Goal: Task Accomplishment & Management: Use online tool/utility

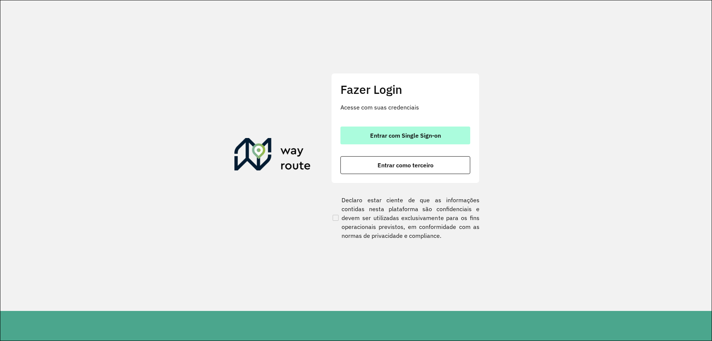
click at [406, 135] on span "Entrar com Single Sign-on" at bounding box center [405, 135] width 71 height 6
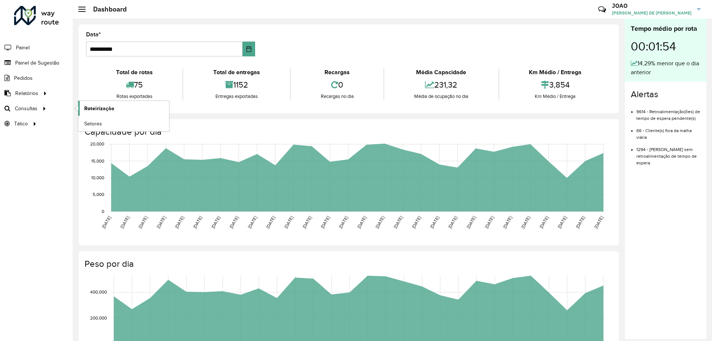
click at [106, 105] on span "Roteirização" at bounding box center [99, 109] width 30 height 8
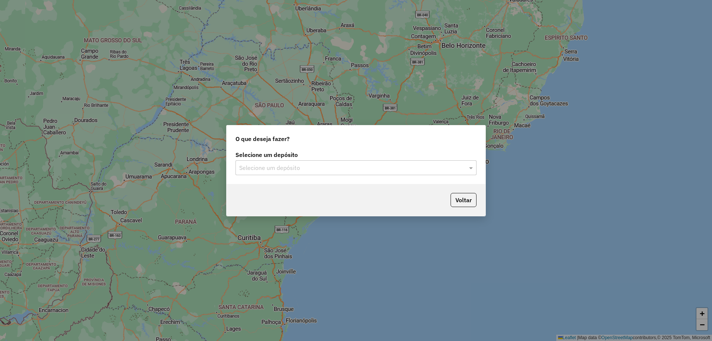
click at [415, 170] on input "text" at bounding box center [348, 167] width 219 height 9
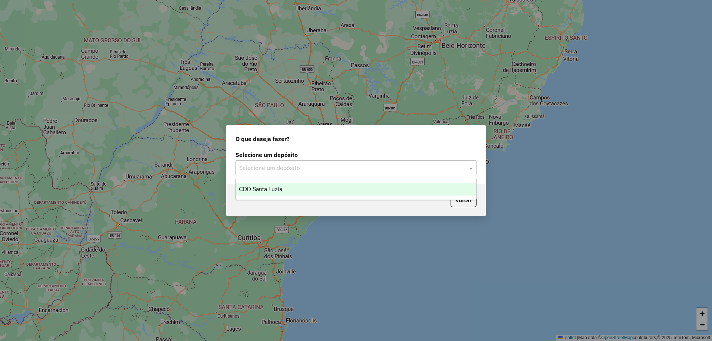
click at [361, 191] on div "CDD Santa Luzia" at bounding box center [356, 189] width 240 height 13
click at [361, 191] on hb-app "Aguarde... Pop-up bloqueado! Seu navegador bloqueou automáticamente a abertura …" at bounding box center [356, 170] width 712 height 341
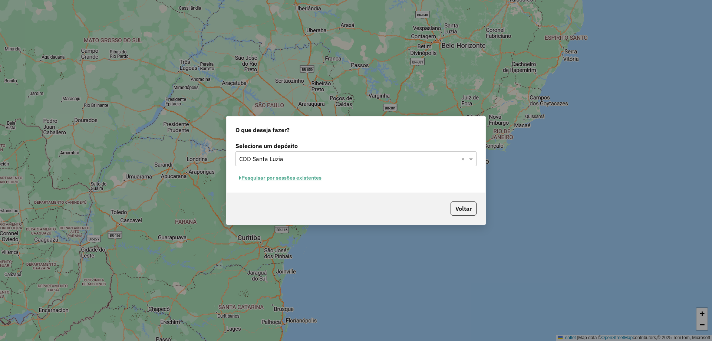
click at [289, 180] on button "Pesquisar por sessões existentes" at bounding box center [279, 177] width 89 height 11
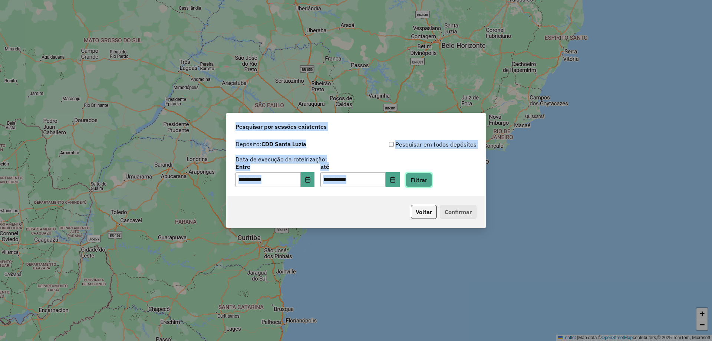
click at [432, 183] on button "Filtrar" at bounding box center [419, 180] width 26 height 14
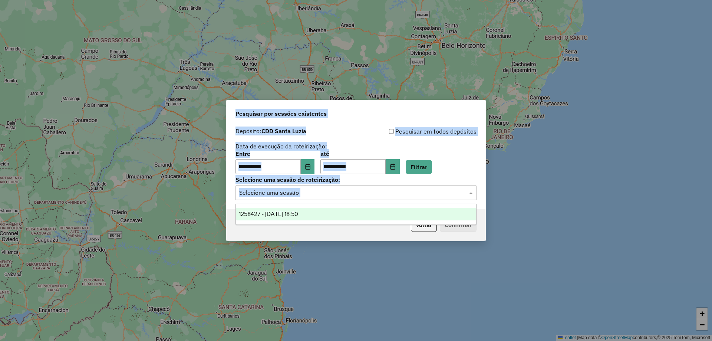
click at [341, 195] on input "text" at bounding box center [348, 192] width 219 height 9
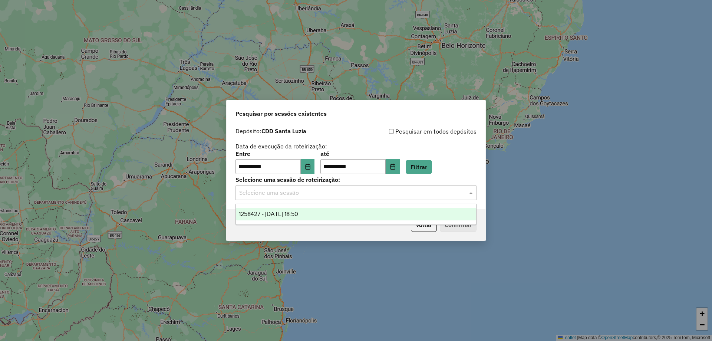
click at [335, 215] on div "1258427 - 03/09/2025 18:50" at bounding box center [356, 214] width 240 height 13
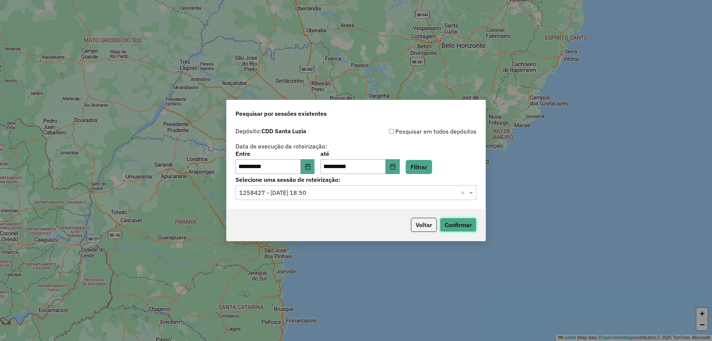
click at [459, 225] on button "Confirmar" at bounding box center [458, 225] width 37 height 14
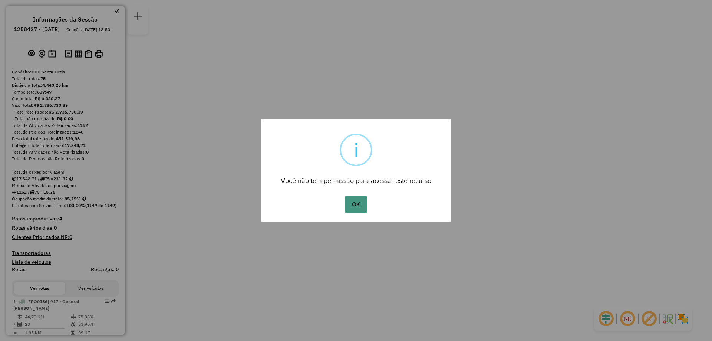
click at [355, 201] on button "OK" at bounding box center [356, 204] width 22 height 17
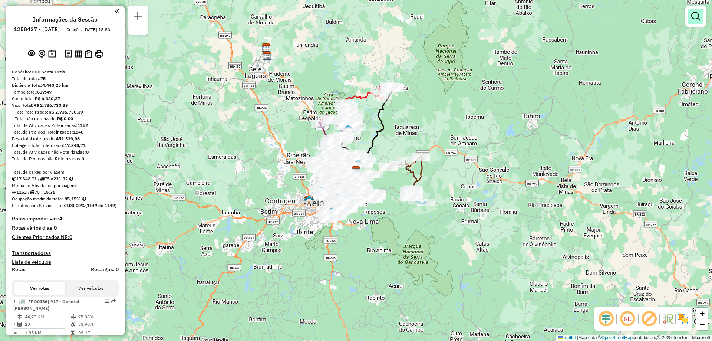
click at [697, 20] on em at bounding box center [695, 16] width 9 height 9
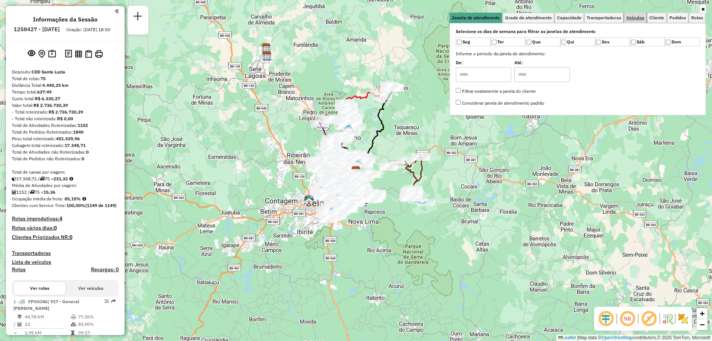
click at [638, 16] on span "Veículos" at bounding box center [635, 18] width 18 height 4
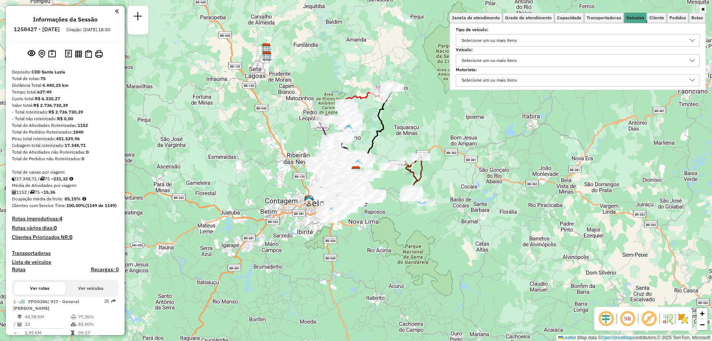
click at [488, 63] on div "Selecione um ou mais itens" at bounding box center [489, 60] width 60 height 12
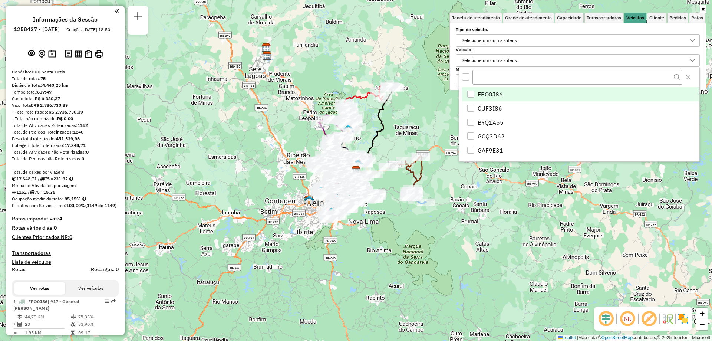
scroll to position [4, 26]
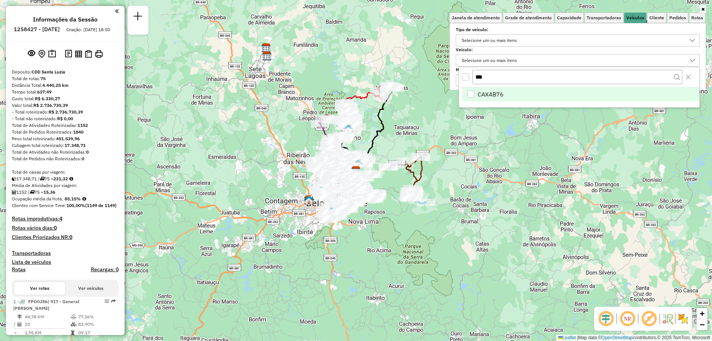
type input "***"
click at [506, 93] on li "CAX4B76" at bounding box center [580, 94] width 237 height 14
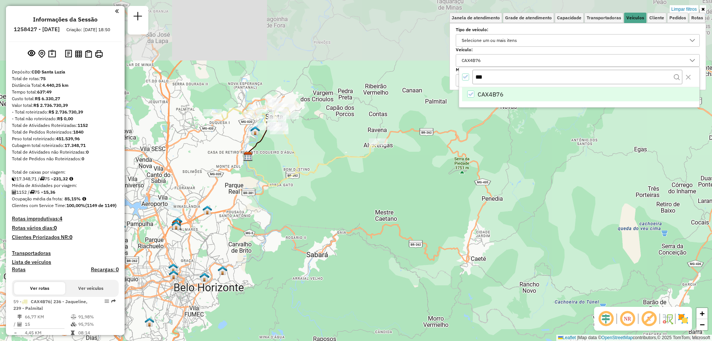
drag, startPoint x: 328, startPoint y: 138, endPoint x: 409, endPoint y: 288, distance: 170.4
click at [409, 288] on div "Limpar filtros Janela de atendimento Grade de atendimento Capacidade Transporta…" at bounding box center [356, 170] width 712 height 341
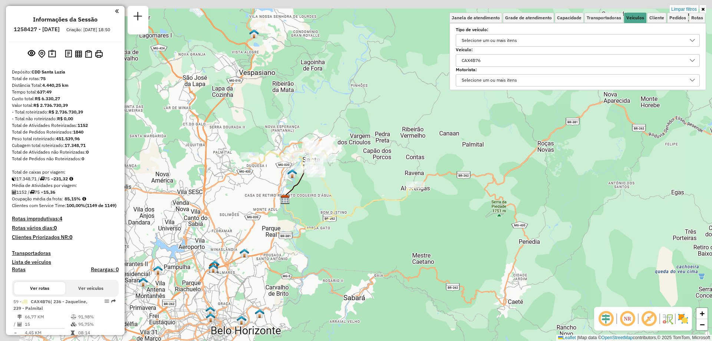
drag, startPoint x: 361, startPoint y: 236, endPoint x: 394, endPoint y: 269, distance: 45.9
click at [394, 269] on div "Limpar filtros Janela de atendimento Grade de atendimento Capacidade Transporta…" at bounding box center [356, 170] width 712 height 341
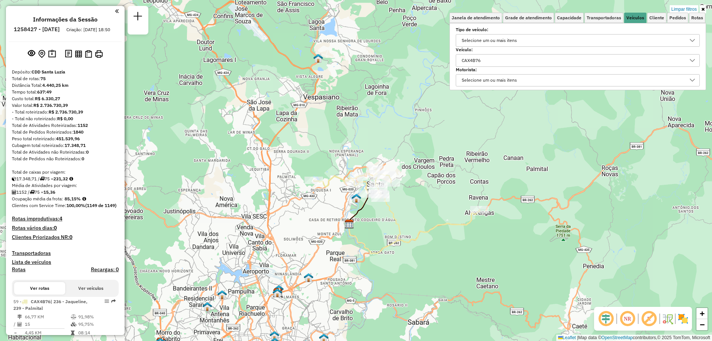
drag, startPoint x: 320, startPoint y: 201, endPoint x: 395, endPoint y: 235, distance: 82.3
click at [395, 235] on div "Limpar filtros Janela de atendimento Grade de atendimento Capacidade Transporta…" at bounding box center [356, 170] width 712 height 341
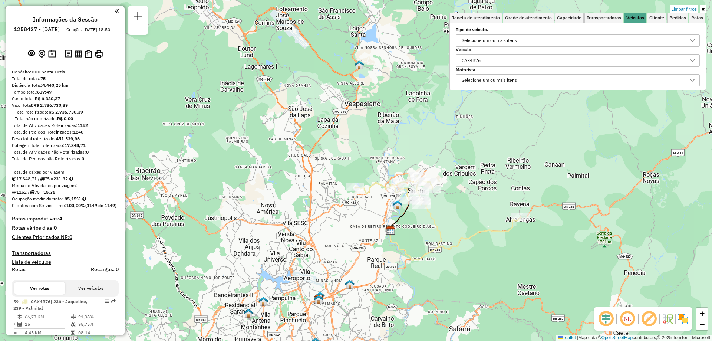
drag, startPoint x: 424, startPoint y: 217, endPoint x: 447, endPoint y: 230, distance: 26.6
click at [447, 230] on icon at bounding box center [438, 211] width 166 height 75
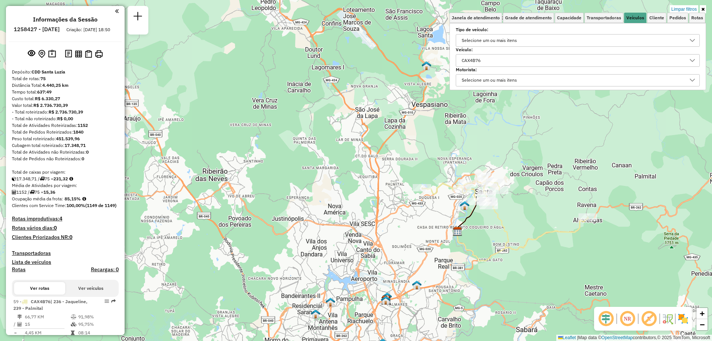
drag, startPoint x: 533, startPoint y: 241, endPoint x: 483, endPoint y: 227, distance: 51.5
click at [483, 227] on div "Limpar filtros Janela de atendimento Grade de atendimento Capacidade Transporta…" at bounding box center [356, 170] width 712 height 341
click at [685, 323] on img at bounding box center [683, 319] width 12 height 12
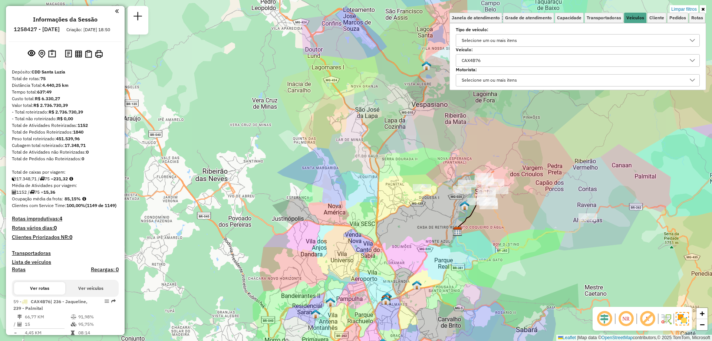
drag, startPoint x: 593, startPoint y: 263, endPoint x: 597, endPoint y: 254, distance: 10.0
click at [596, 255] on div "Limpar filtros Janela de atendimento Grade de atendimento Capacidade Transporta…" at bounding box center [356, 170] width 712 height 341
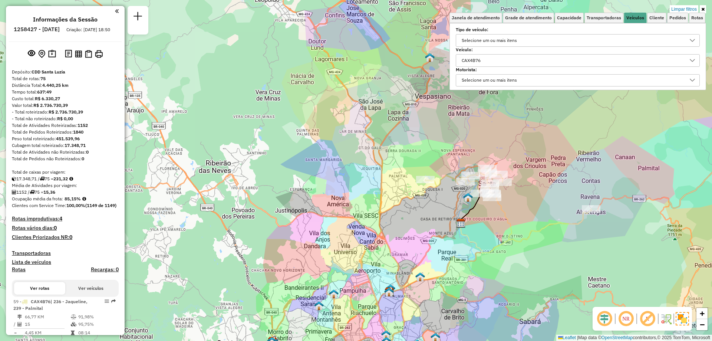
click at [598, 250] on div "Limpar filtros Janela de atendimento Grade de atendimento Capacidade Transporta…" at bounding box center [356, 170] width 712 height 341
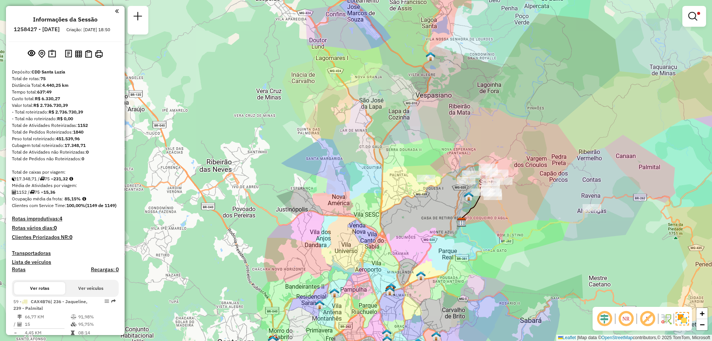
click at [598, 250] on div "Limpar filtros Janela de atendimento Grade de atendimento Capacidade Transporta…" at bounding box center [356, 170] width 712 height 341
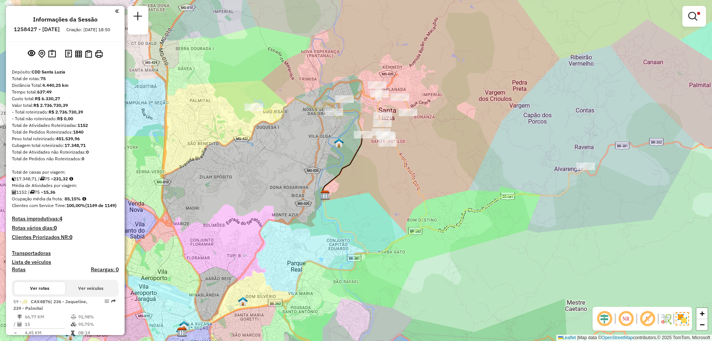
click at [684, 325] on img at bounding box center [681, 318] width 13 height 13
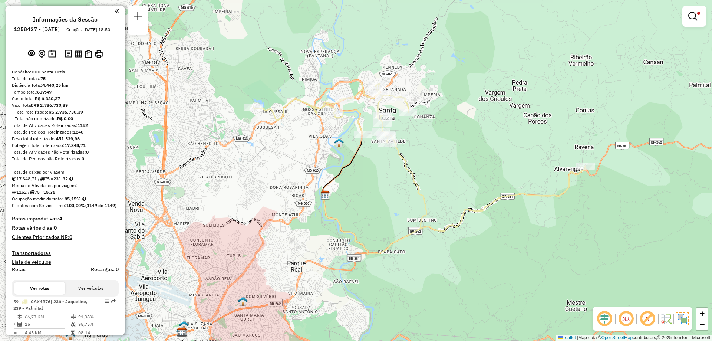
click at [675, 315] on img at bounding box center [681, 318] width 13 height 13
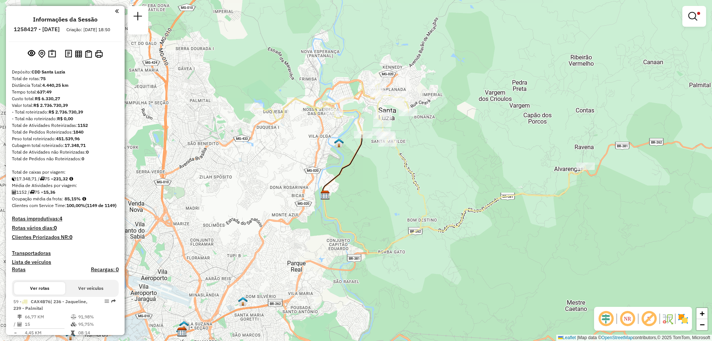
click at [683, 317] on img at bounding box center [683, 319] width 12 height 12
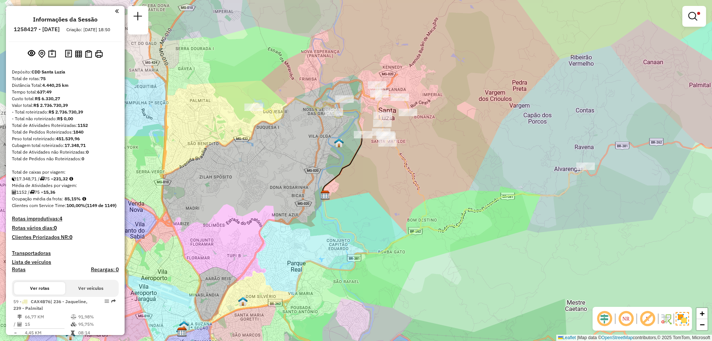
drag, startPoint x: 358, startPoint y: 158, endPoint x: 385, endPoint y: 194, distance: 44.2
click at [363, 174] on icon at bounding box center [343, 164] width 40 height 61
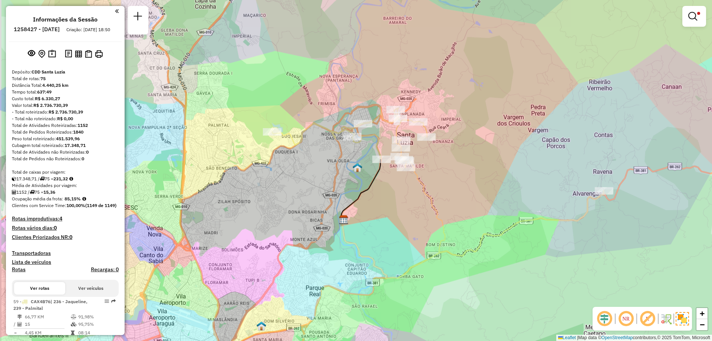
drag, startPoint x: 404, startPoint y: 218, endPoint x: 408, endPoint y: 221, distance: 5.2
click at [408, 221] on div "Limpar filtros Janela de atendimento Grade de atendimento Capacidade Transporta…" at bounding box center [356, 170] width 712 height 341
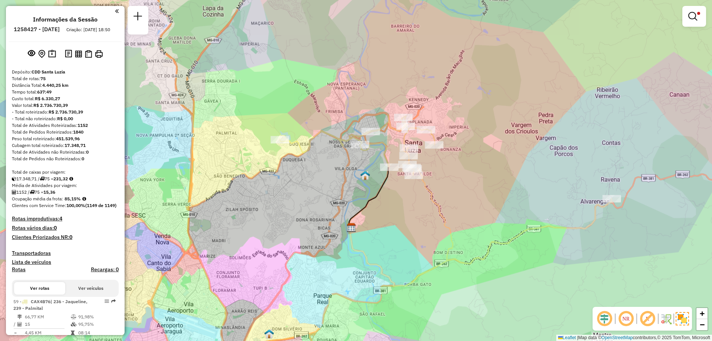
click at [408, 221] on div "Limpar filtros Janela de atendimento Grade de atendimento Capacidade Transporta…" at bounding box center [356, 170] width 712 height 341
click at [41, 28] on h6 "1258427 - [DATE]" at bounding box center [37, 29] width 46 height 7
copy h6 "1258427"
